Goal: Information Seeking & Learning: Learn about a topic

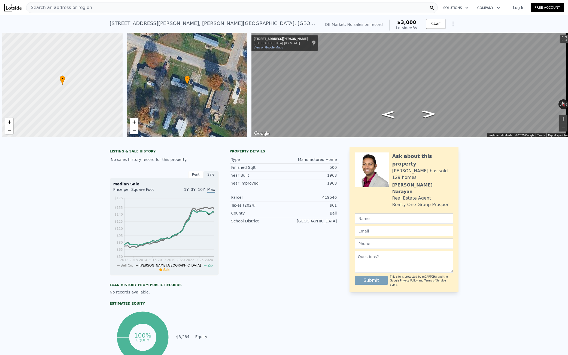
scroll to position [0, 2]
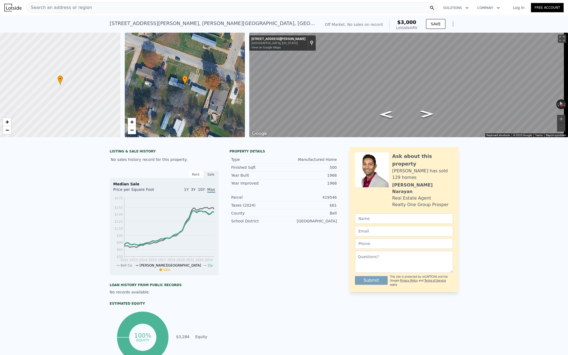
click at [120, 11] on div "Search an address or region" at bounding box center [232, 7] width 412 height 11
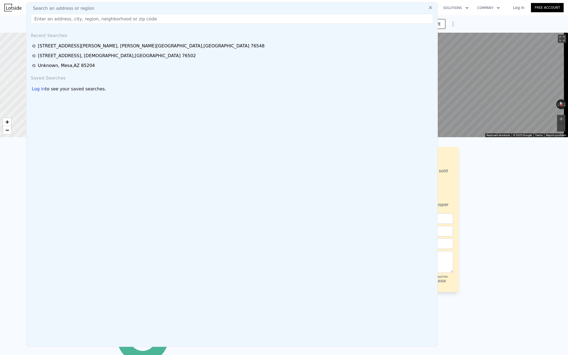
click at [88, 17] on input "text" at bounding box center [232, 19] width 402 height 10
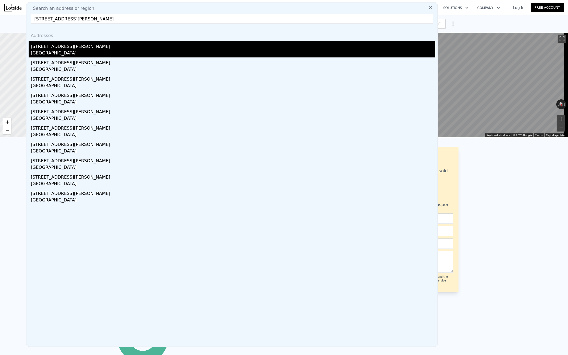
type input "1109 Morrell Ave, Dallas, TX 75203"
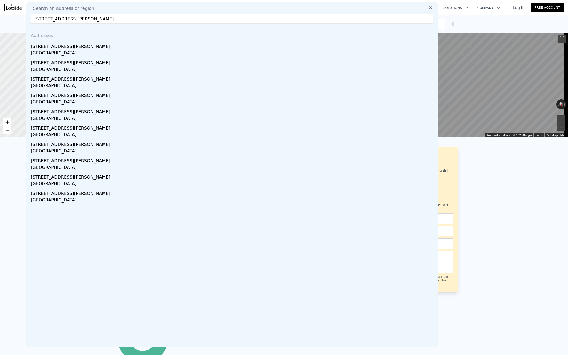
click at [62, 45] on div "[STREET_ADDRESS][PERSON_NAME]" at bounding box center [233, 45] width 405 height 9
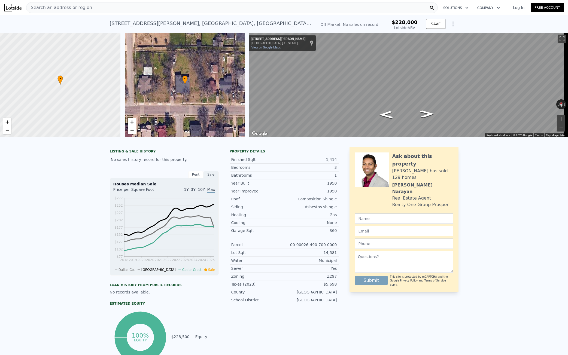
click at [155, 9] on div "Search an address or region" at bounding box center [232, 7] width 412 height 11
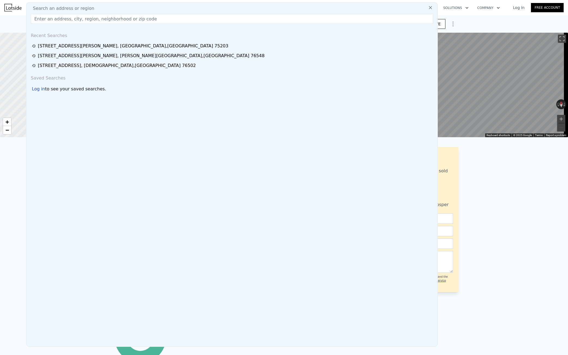
click at [98, 20] on input "text" at bounding box center [232, 19] width 402 height 10
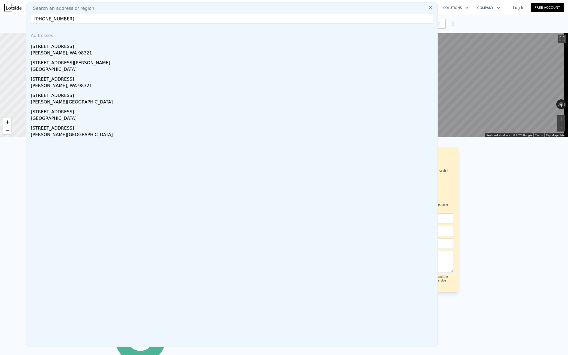
type input "(229) 789-9777"
click at [73, 11] on span "Search an address or region" at bounding box center [62, 8] width 66 height 7
click at [73, 17] on input "(229) 789-9777" at bounding box center [232, 19] width 402 height 10
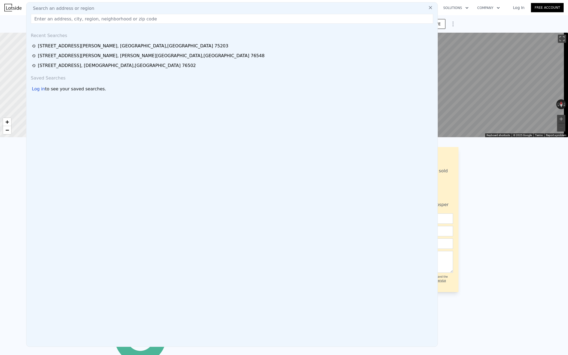
click at [77, 23] on input "text" at bounding box center [232, 19] width 402 height 10
paste input "1214 Adelaide Dr, Dallas, TX 75216"
type input "1214 Adelaide Dr, Dallas, TX 75216"
click at [107, 17] on input "1214 Adelaide Dr, Dallas, TX 75216" at bounding box center [232, 19] width 402 height 10
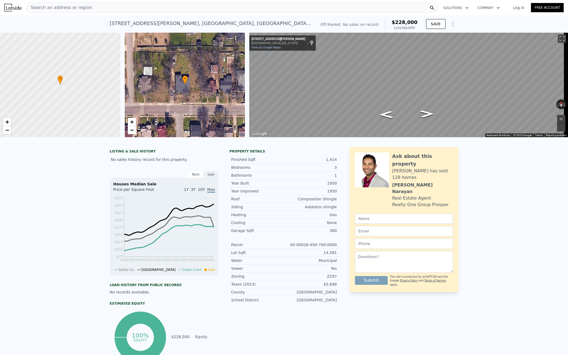
click at [512, 9] on link "Log In" at bounding box center [518, 7] width 25 height 5
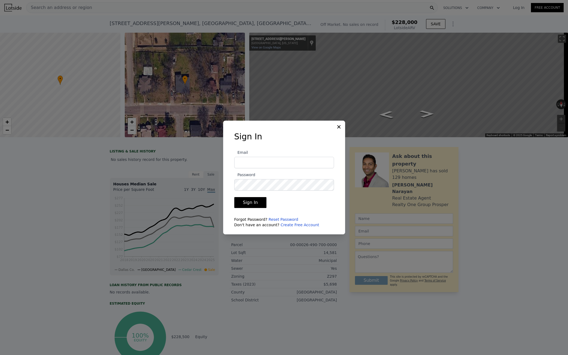
click at [273, 159] on input "Email" at bounding box center [284, 162] width 100 height 11
type input "austin@stwhomebuyers.com"
click at [342, 124] on button at bounding box center [339, 126] width 7 height 7
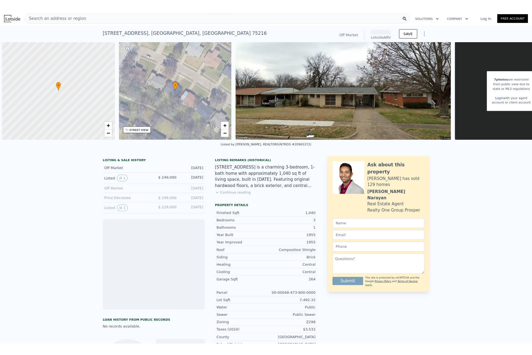
scroll to position [0, 2]
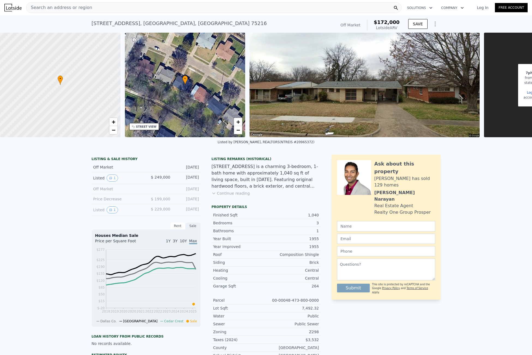
click at [47, 9] on span "Search an address or region" at bounding box center [59, 7] width 66 height 7
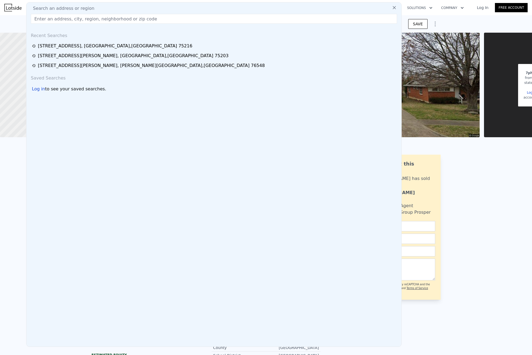
click at [47, 18] on input "text" at bounding box center [214, 19] width 366 height 10
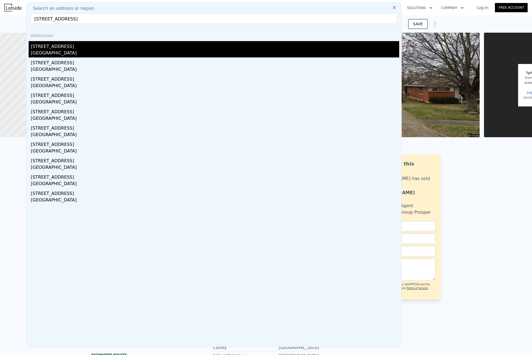
type input "[STREET_ADDRESS]"
click at [67, 45] on div "[STREET_ADDRESS]" at bounding box center [215, 45] width 368 height 9
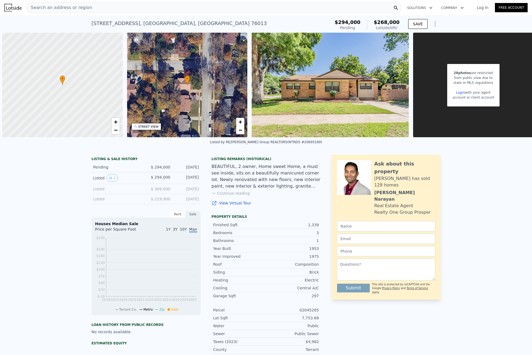
scroll to position [0, 2]
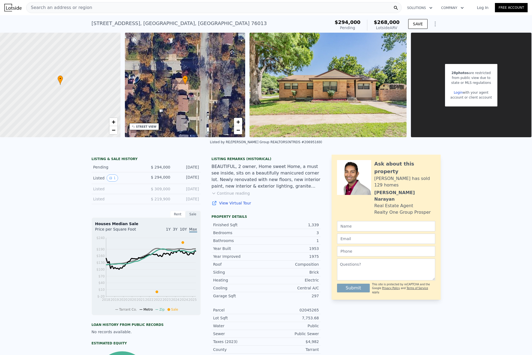
click at [120, 7] on div "Search an address or region" at bounding box center [213, 7] width 375 height 11
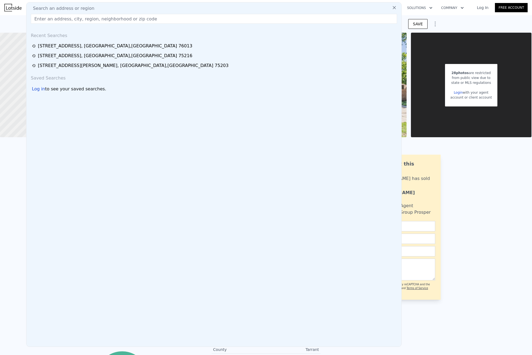
click at [66, 20] on input "text" at bounding box center [214, 19] width 366 height 10
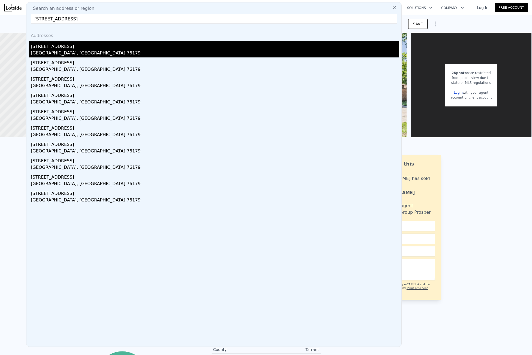
type input "[STREET_ADDRESS]"
click at [76, 43] on div "[STREET_ADDRESS]" at bounding box center [215, 45] width 368 height 9
